Goal: Task Accomplishment & Management: Manage account settings

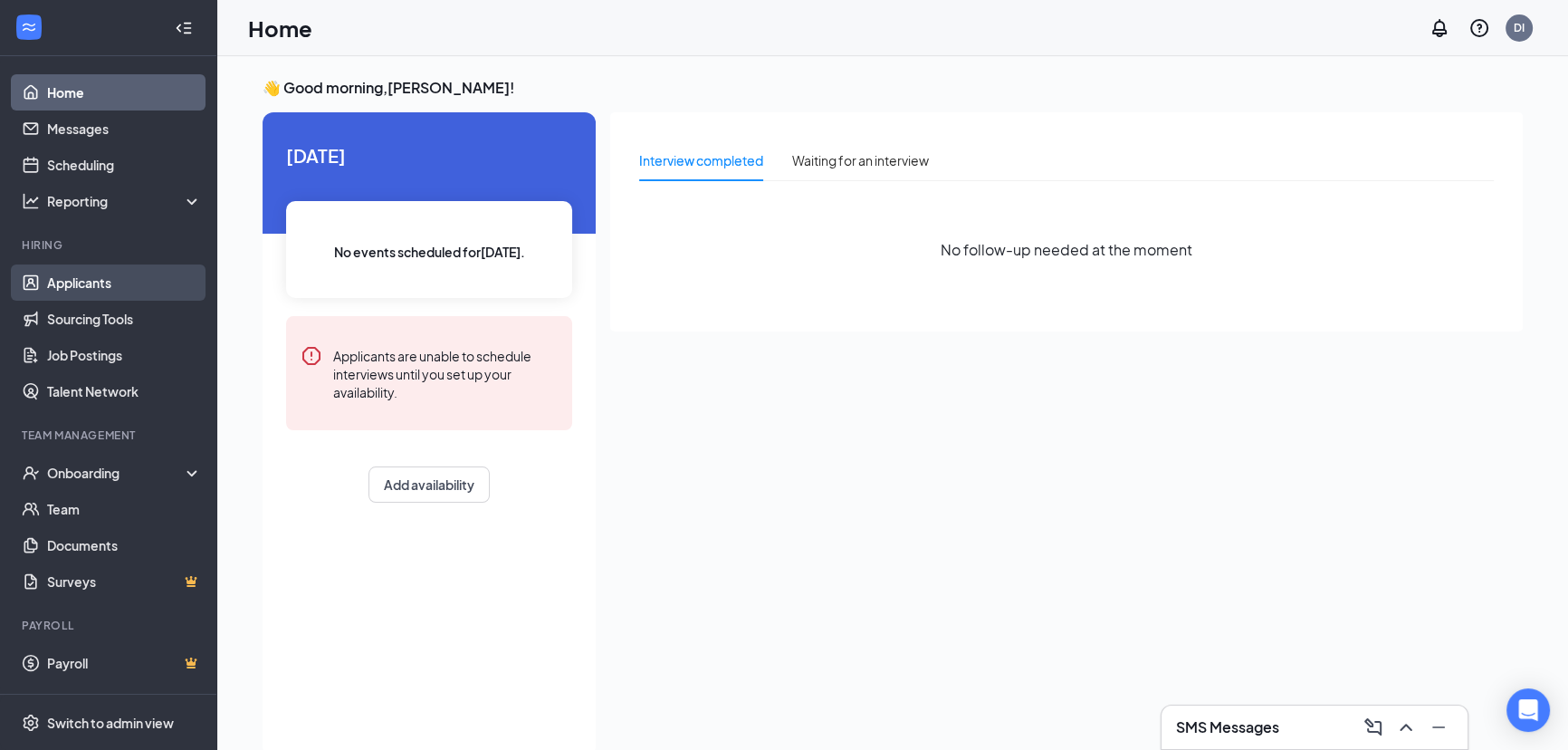
click at [103, 289] on link "Applicants" at bounding box center [124, 282] width 155 height 36
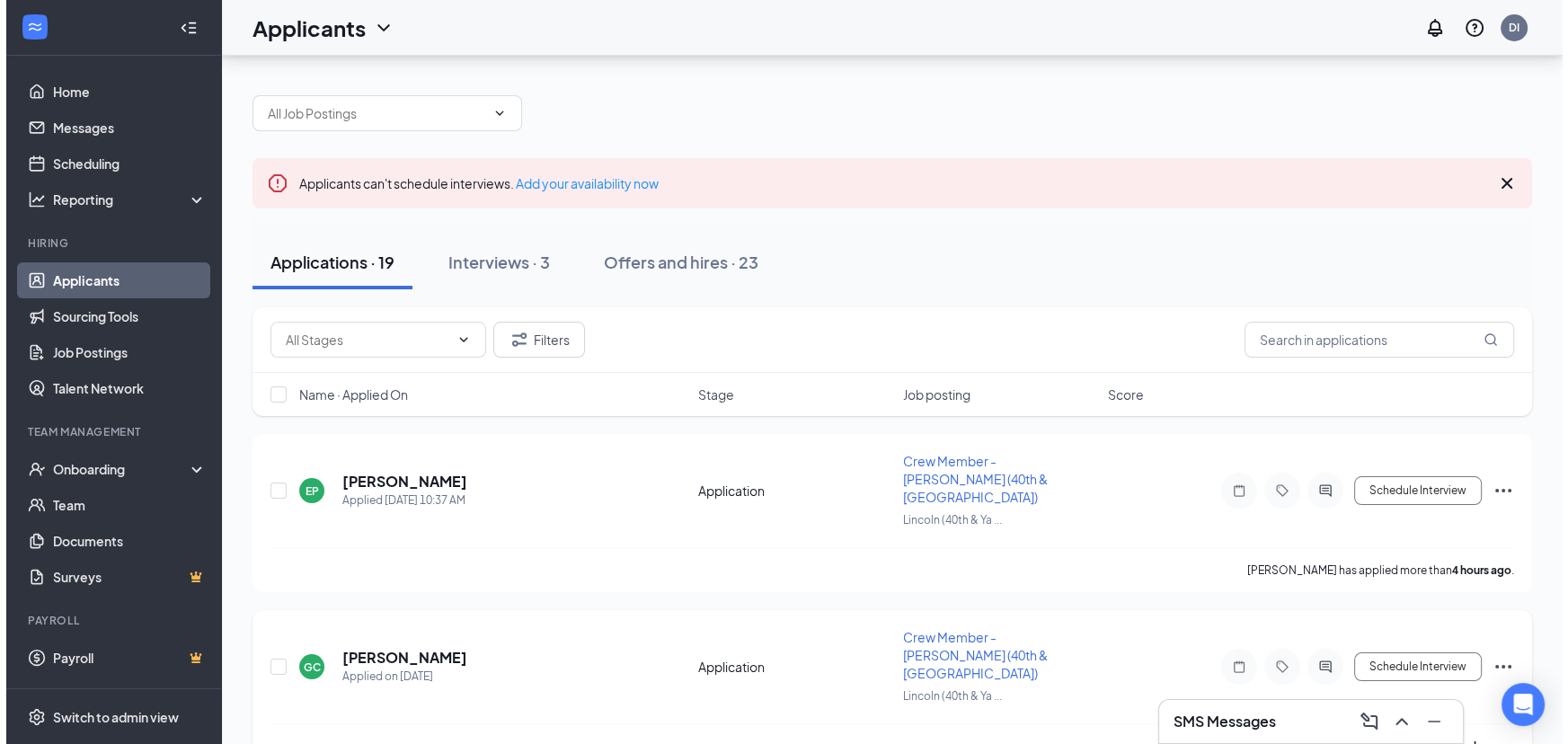
scroll to position [81, 0]
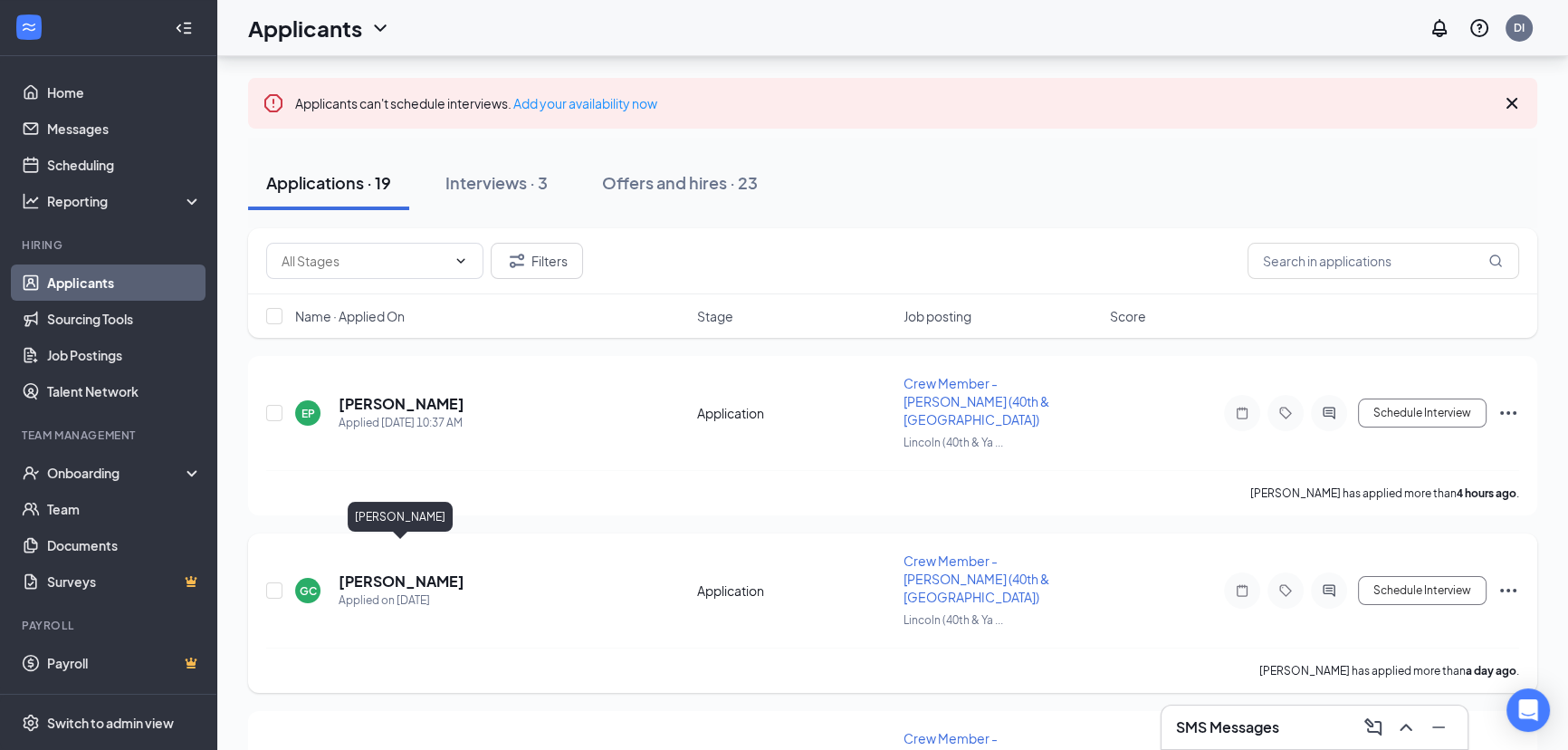
click at [382, 571] on h5 "[PERSON_NAME]" at bounding box center [401, 581] width 126 height 20
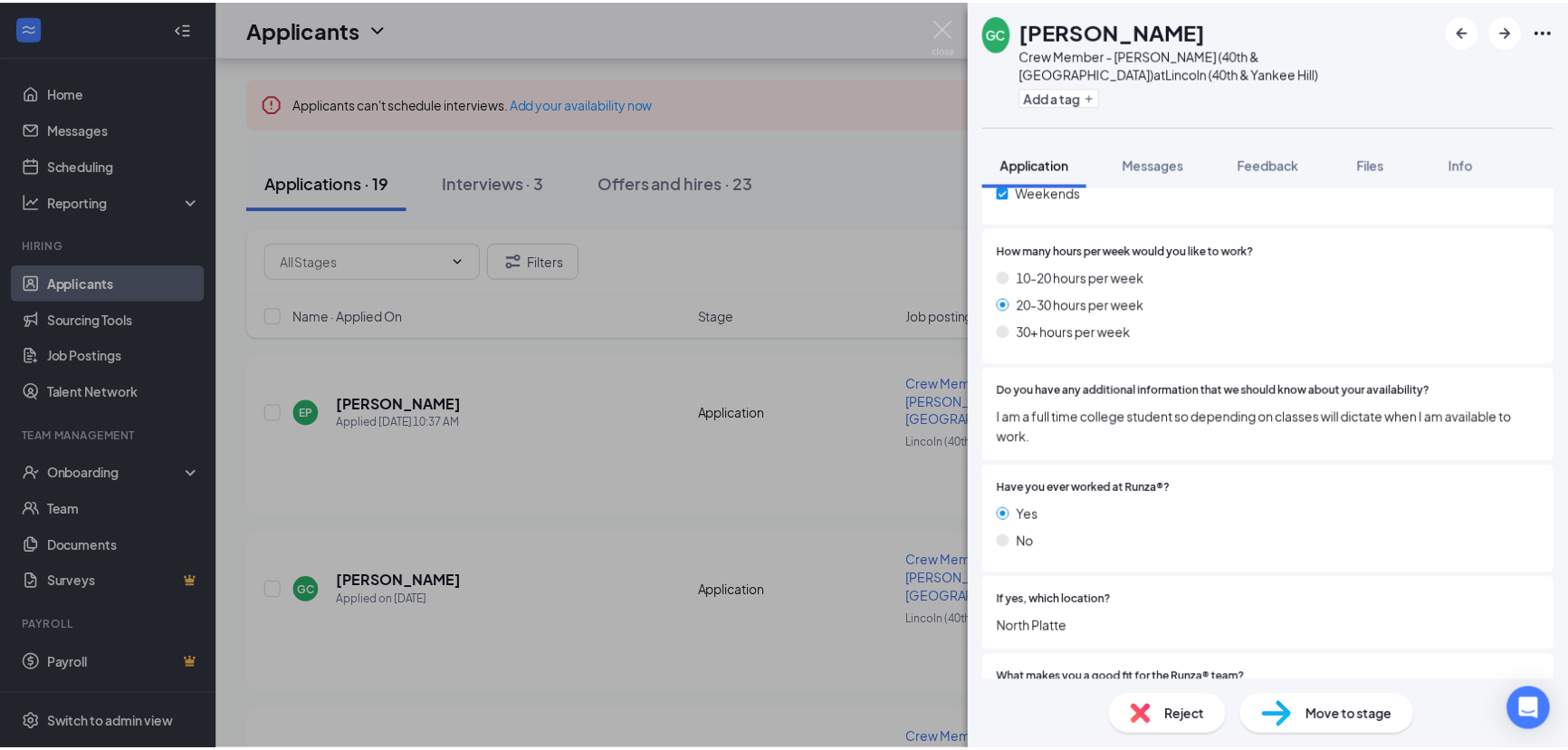
scroll to position [1121, 0]
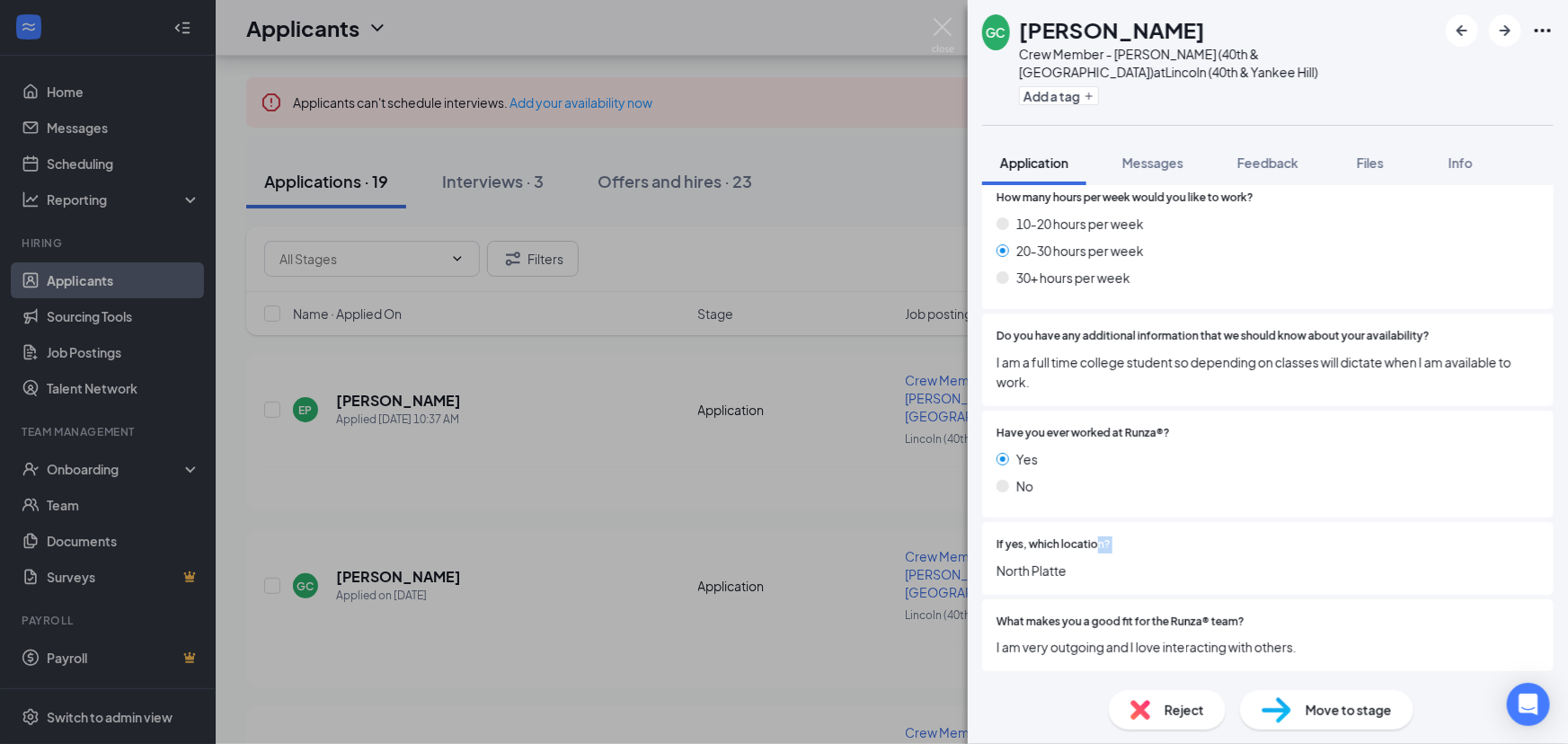
drag, startPoint x: 994, startPoint y: 563, endPoint x: 1097, endPoint y: 578, distance: 104.1
click at [1100, 555] on div "If yes, which location? [GEOGRAPHIC_DATA]" at bounding box center [1267, 558] width 571 height 73
click at [1089, 593] on div "Address [STREET_ADDRESS] Select age range (must be 14 years of age or older to …" at bounding box center [1267, 6] width 571 height 1339
drag, startPoint x: 1074, startPoint y: 573, endPoint x: 993, endPoint y: 593, distance: 83.4
click at [993, 593] on div "If yes, which location? [GEOGRAPHIC_DATA]" at bounding box center [1267, 558] width 571 height 73
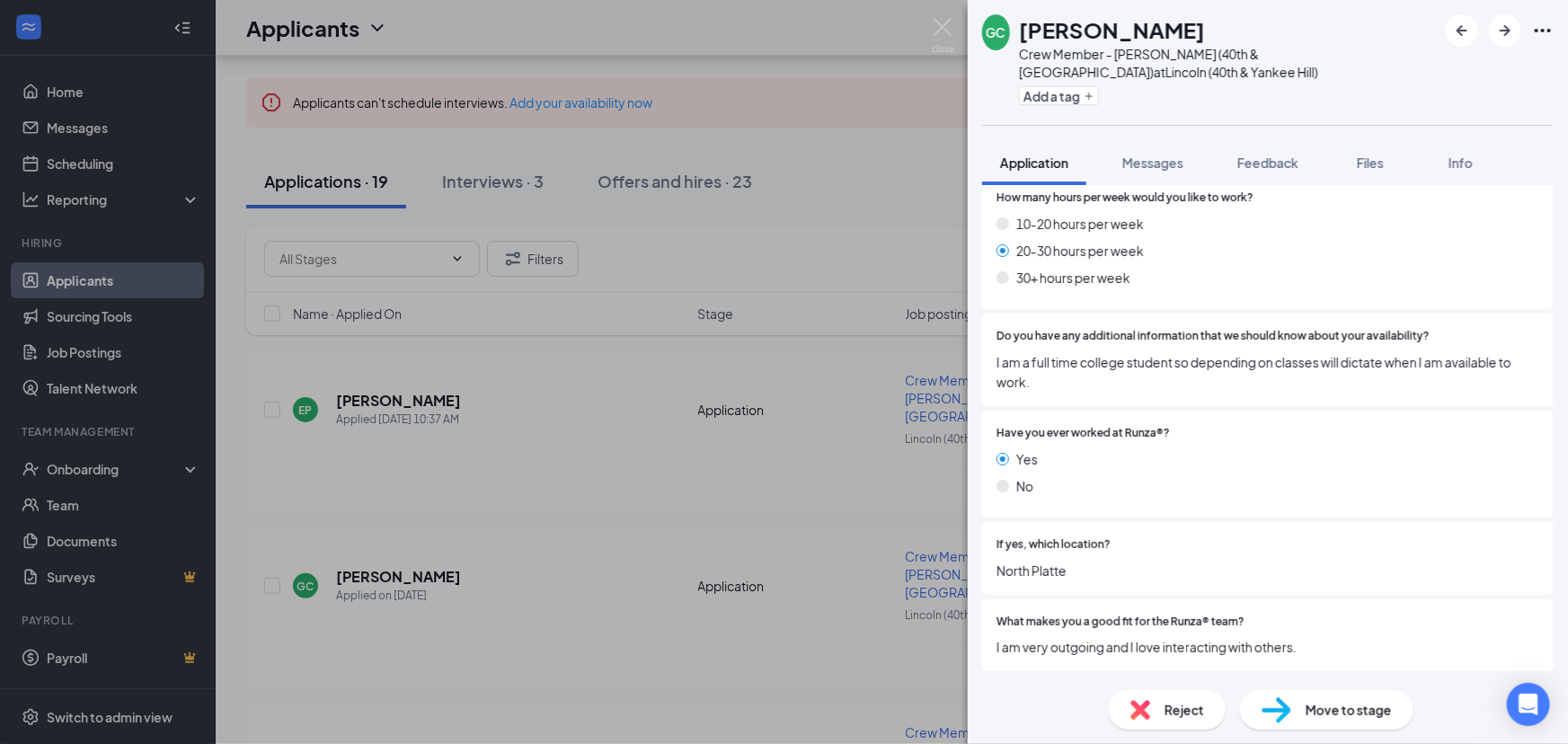
click at [1008, 601] on div "What makes you a good fit for the Runza® team? I am very outgoing and I love in…" at bounding box center [1267, 636] width 571 height 73
click at [554, 542] on div "GC [PERSON_NAME] Crew Member - Lincoln (40th & [GEOGRAPHIC_DATA]) at [GEOGRAPHI…" at bounding box center [784, 372] width 1568 height 744
